Goal: Transaction & Acquisition: Subscribe to service/newsletter

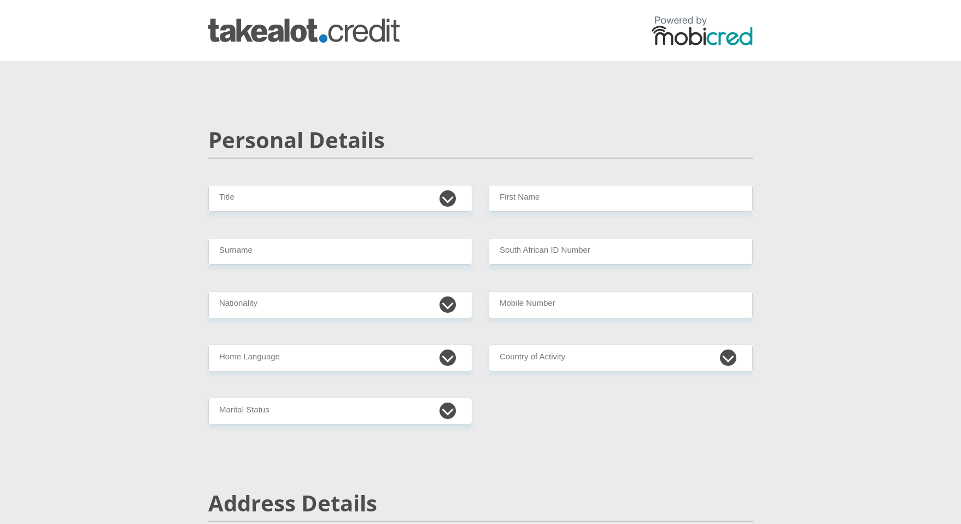
click at [316, 35] on img at bounding box center [303, 31] width 191 height 24
click at [698, 27] on img at bounding box center [702, 31] width 101 height 30
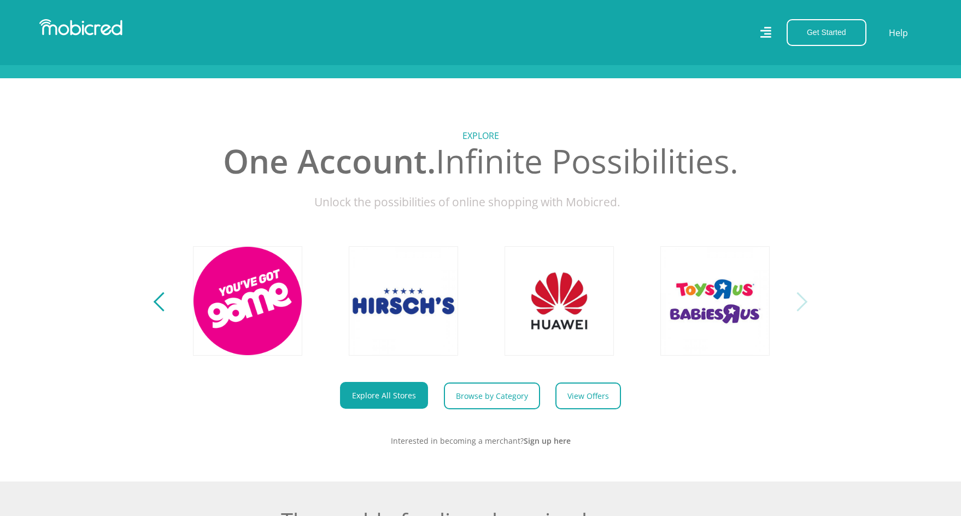
scroll to position [0, 2494]
click at [769, 31] on icon at bounding box center [765, 32] width 11 height 11
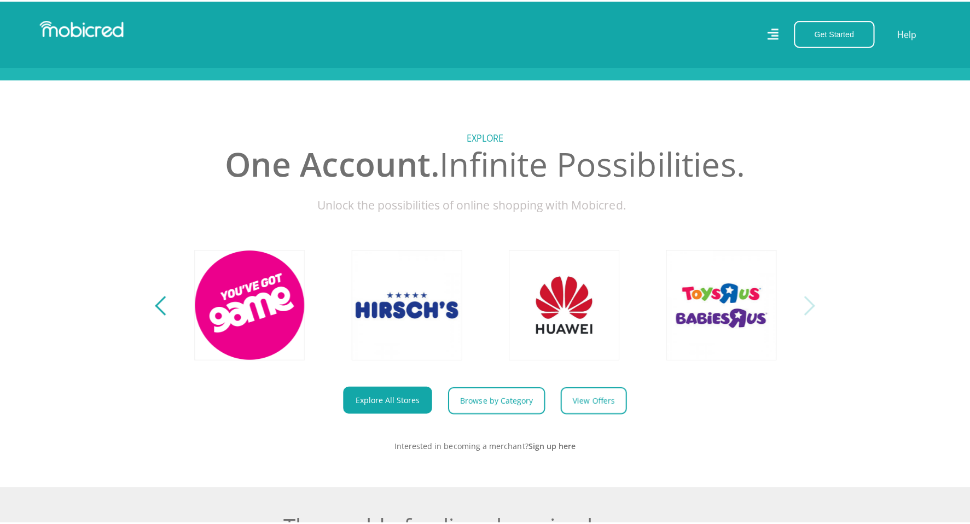
scroll to position [446, 0]
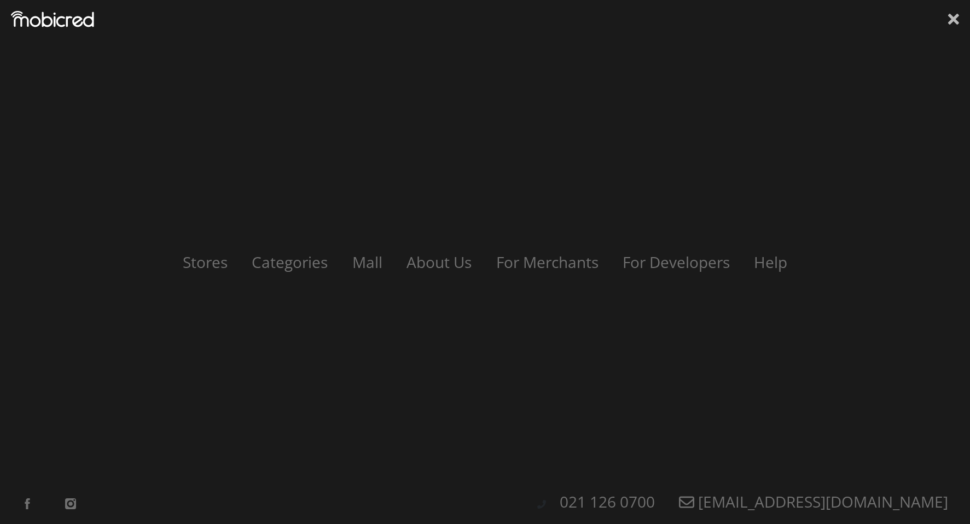
click at [954, 18] on icon at bounding box center [953, 19] width 11 height 11
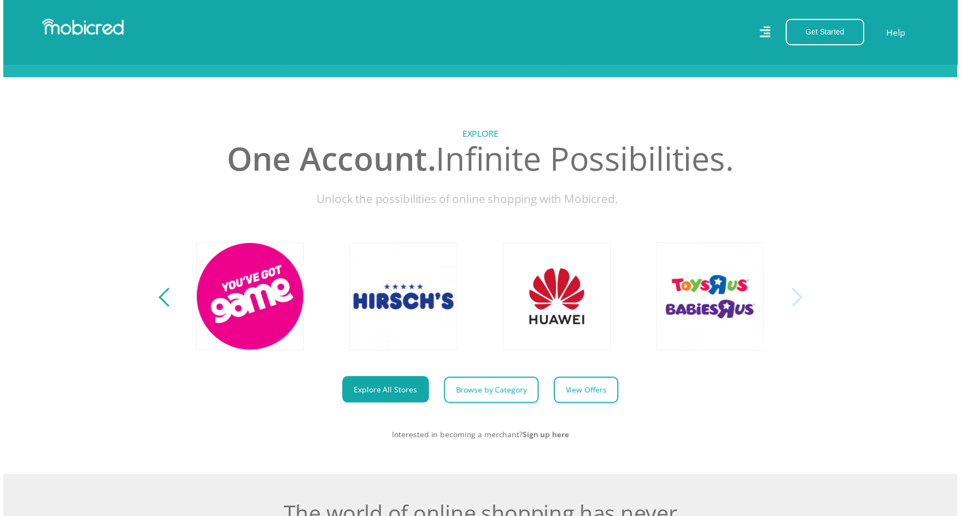
scroll to position [0, 0]
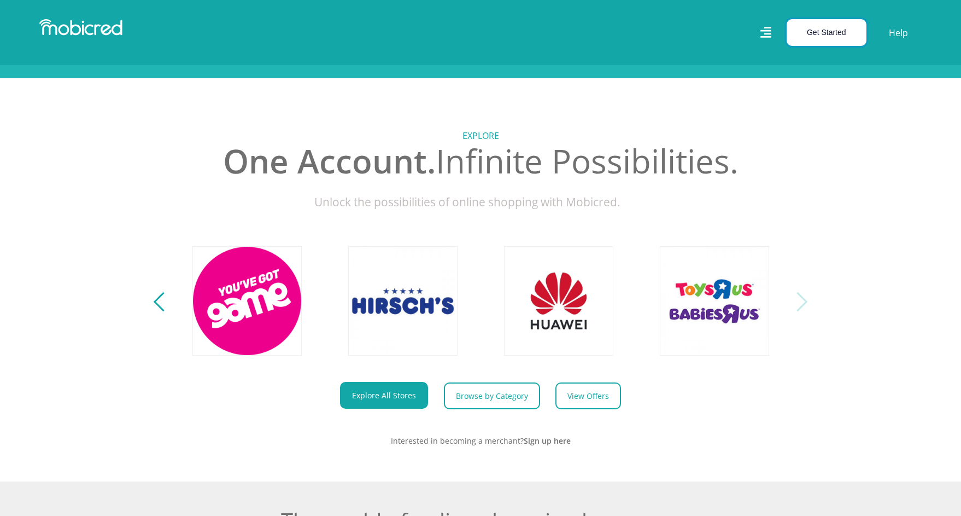
click at [818, 34] on button "Get Started" at bounding box center [827, 32] width 80 height 27
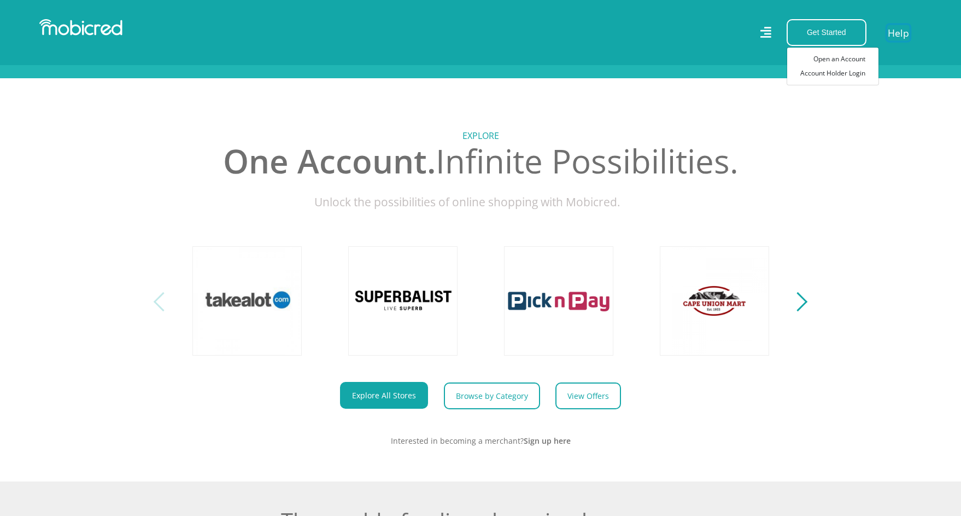
click at [896, 32] on link "Help" at bounding box center [899, 33] width 22 height 16
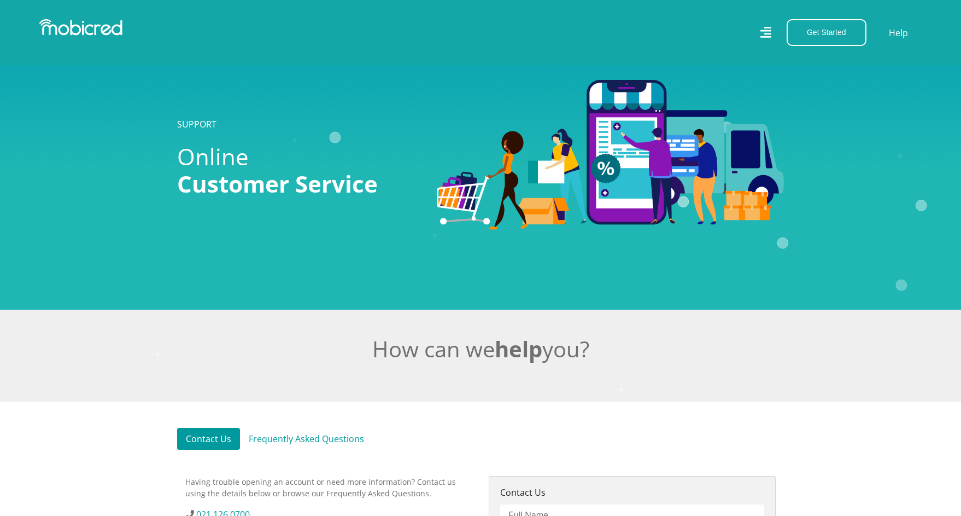
scroll to position [219, 0]
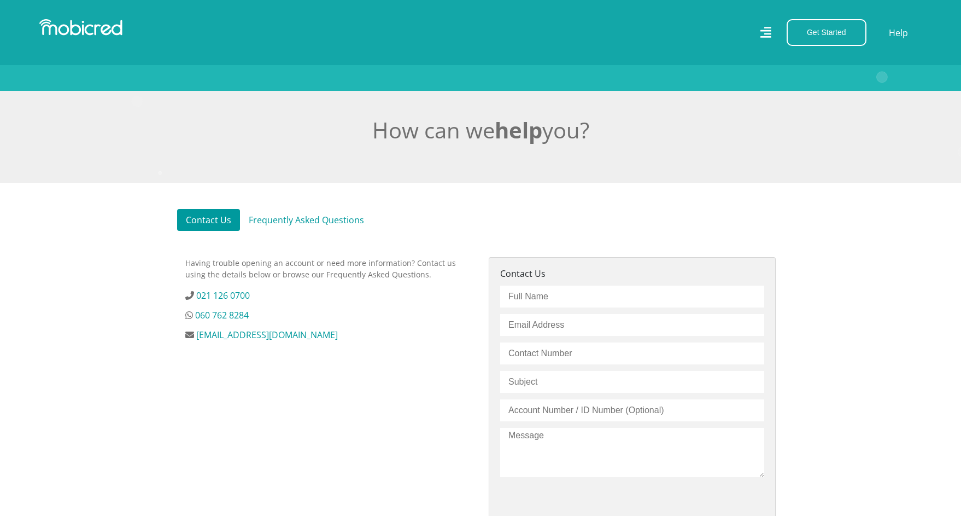
click at [308, 226] on link "Frequently Asked Questions" at bounding box center [306, 220] width 133 height 22
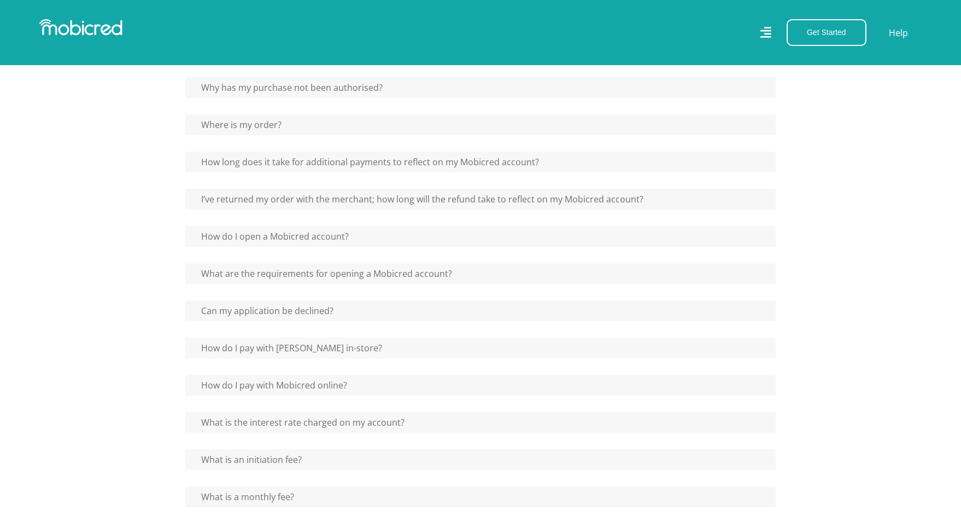
scroll to position [438, 0]
click at [331, 426] on button "What is the interest rate charged on my account?" at bounding box center [298, 420] width 226 height 21
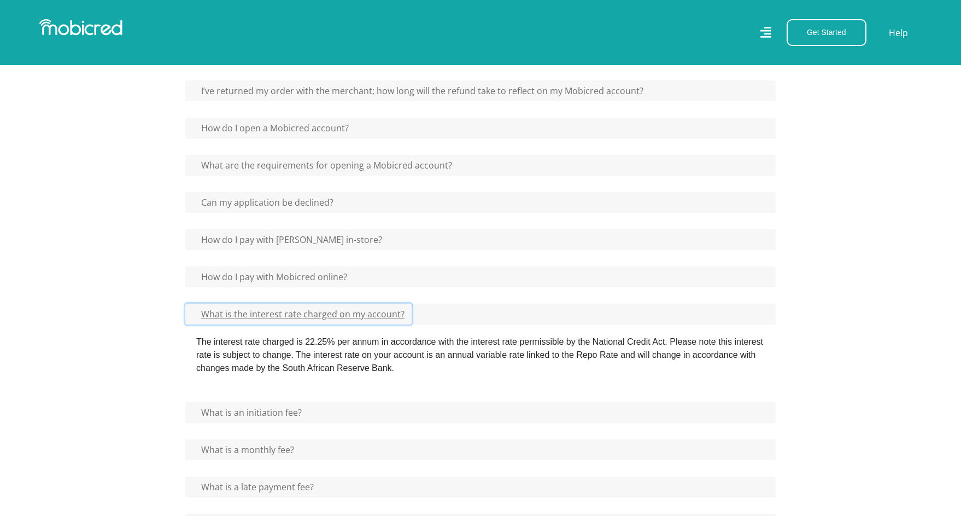
scroll to position [547, 0]
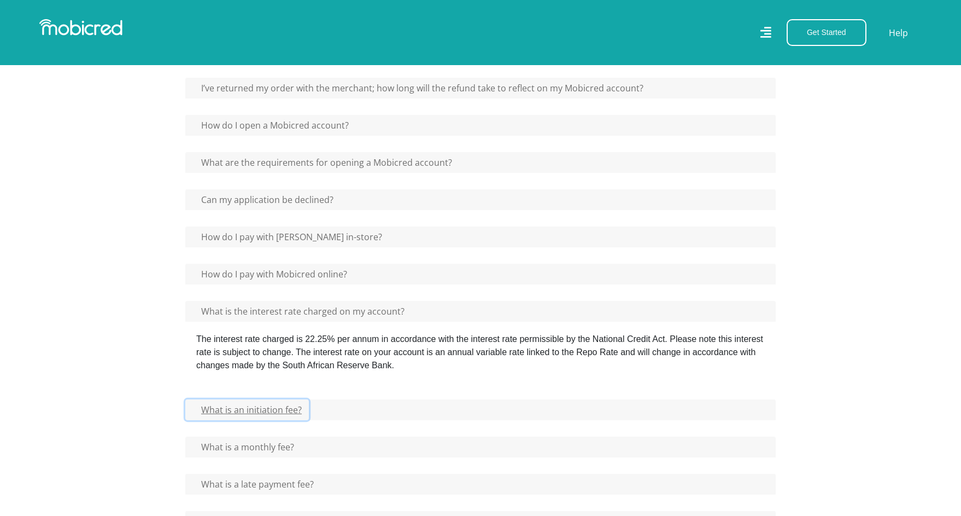
click at [307, 414] on button "What is an initiation fee?" at bounding box center [247, 409] width 124 height 21
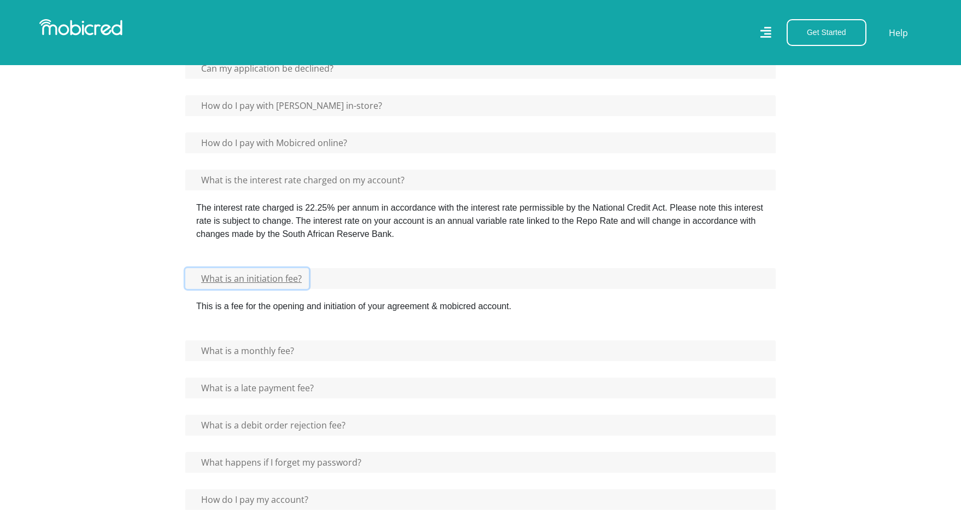
scroll to position [711, 0]
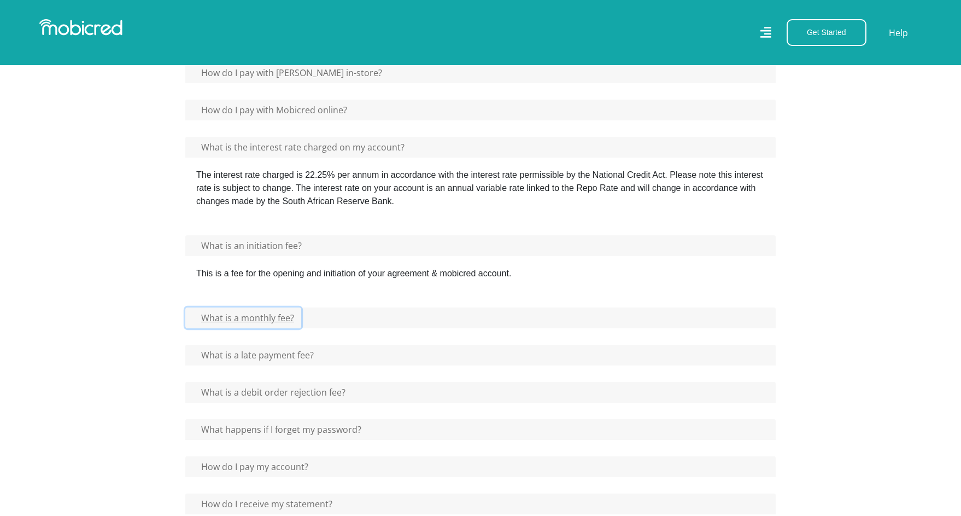
click at [290, 324] on button "What is a monthly fee?" at bounding box center [243, 317] width 116 height 21
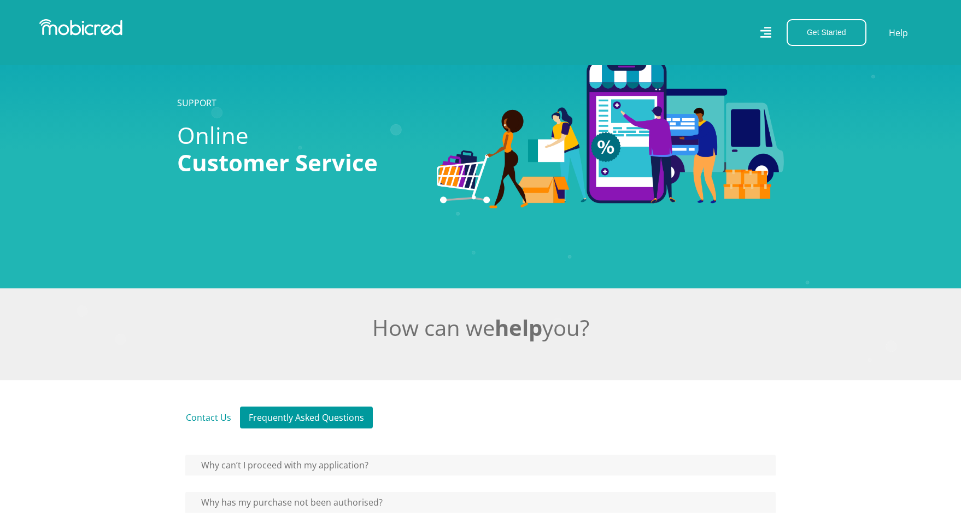
scroll to position [0, 0]
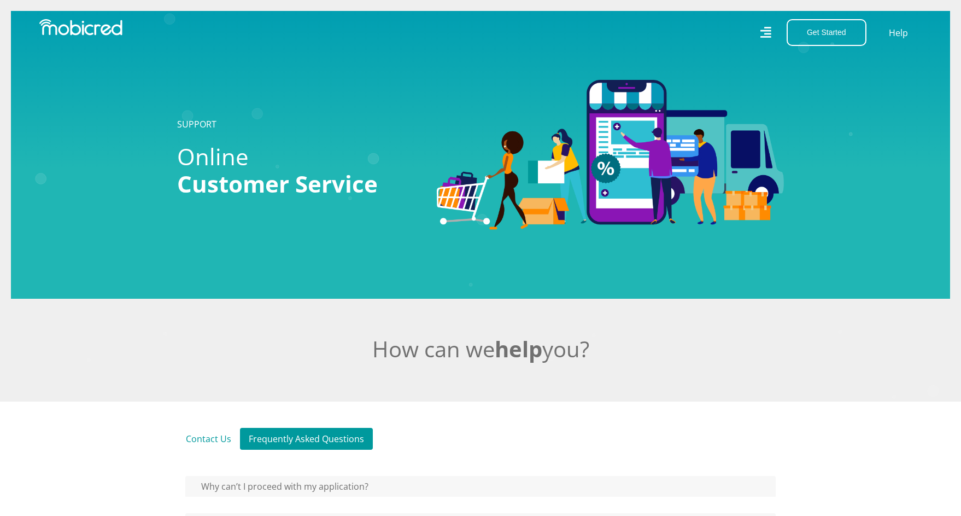
click at [767, 28] on icon at bounding box center [765, 33] width 11 height 16
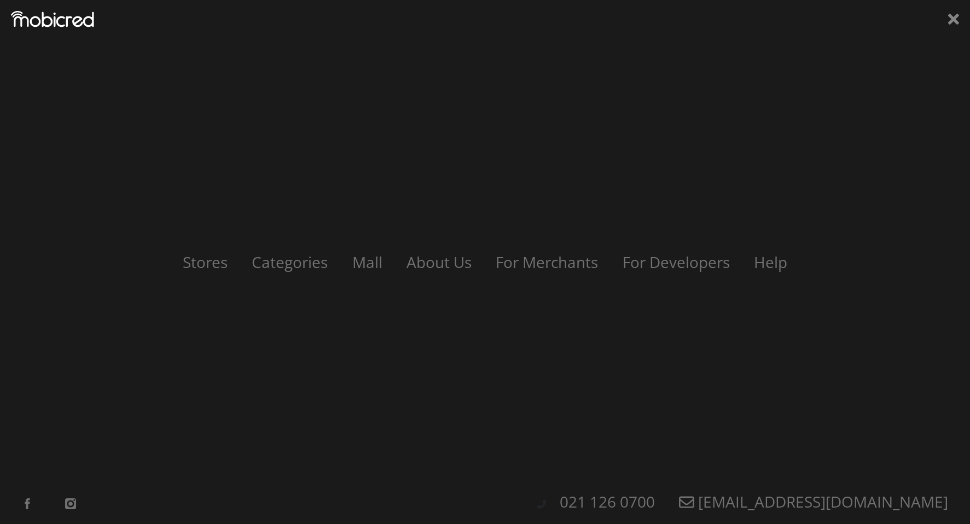
click at [947, 22] on div "Stores Categories Mall About Us For Merchants For Developers Help Sign Up Sign …" at bounding box center [485, 262] width 970 height 524
click at [951, 19] on icon at bounding box center [953, 19] width 11 height 16
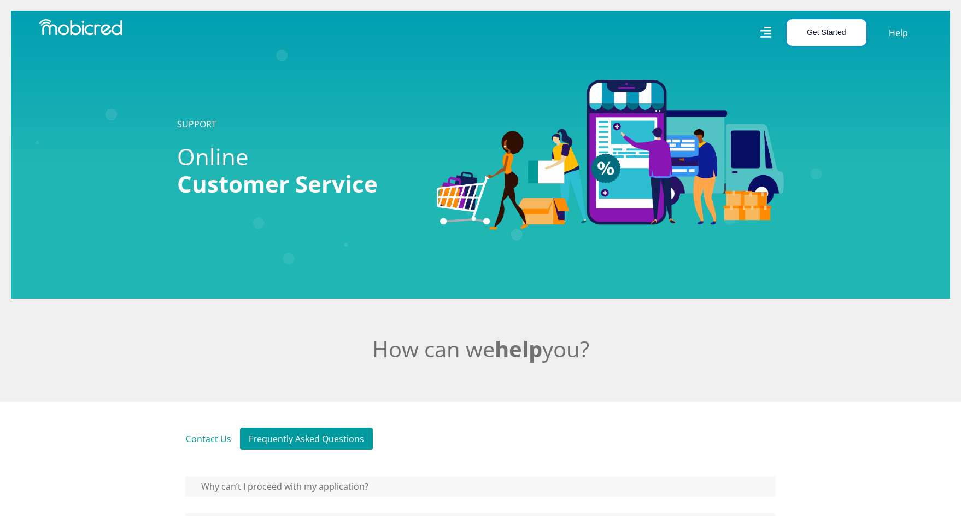
click at [848, 33] on button "Get Started" at bounding box center [827, 32] width 80 height 27
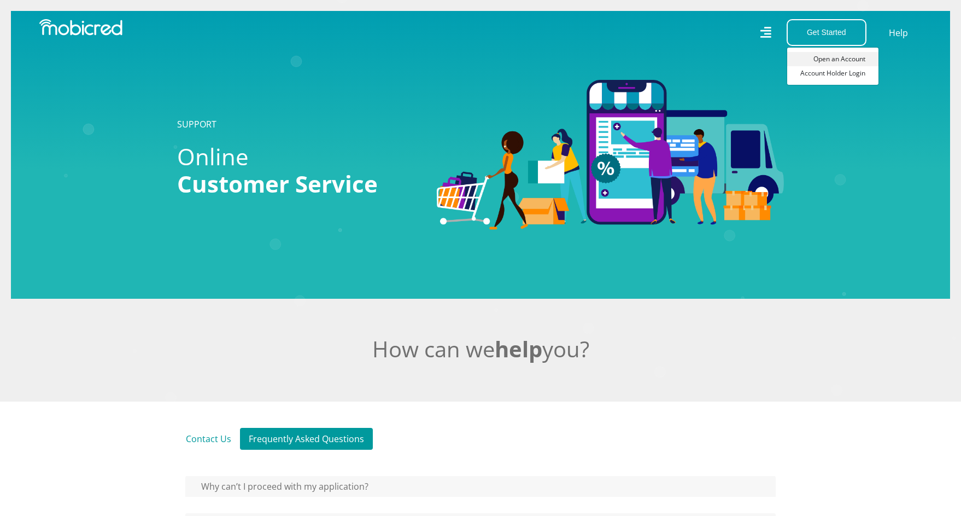
click at [845, 57] on link "Open an Account" at bounding box center [833, 59] width 91 height 14
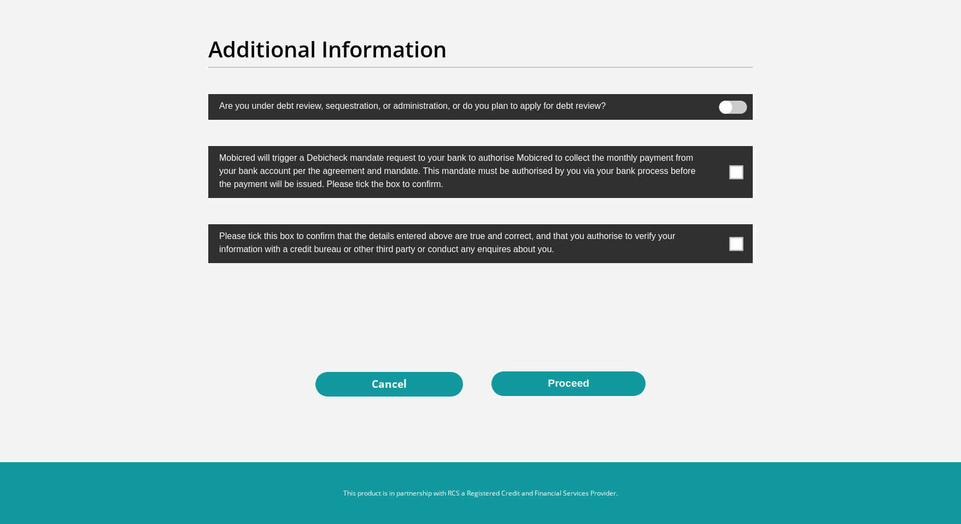
scroll to position [3400, 0]
